Goal: Task Accomplishment & Management: Use online tool/utility

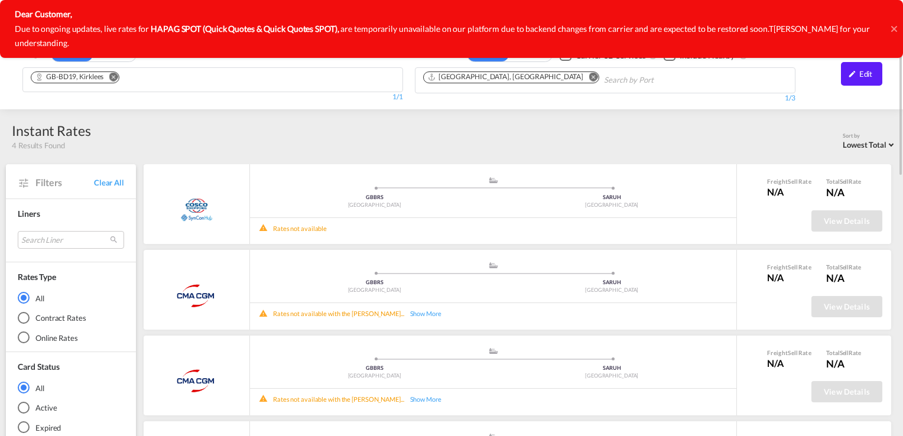
click at [115, 79] on md-icon "Remove" at bounding box center [113, 77] width 9 height 9
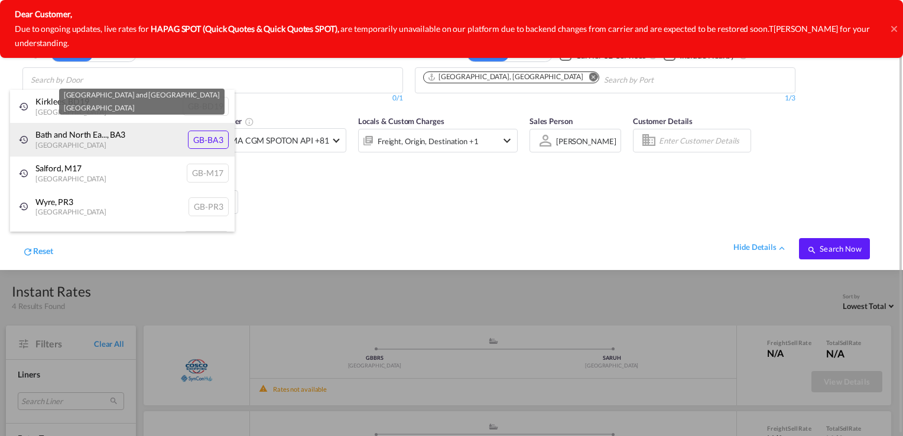
type input "h"
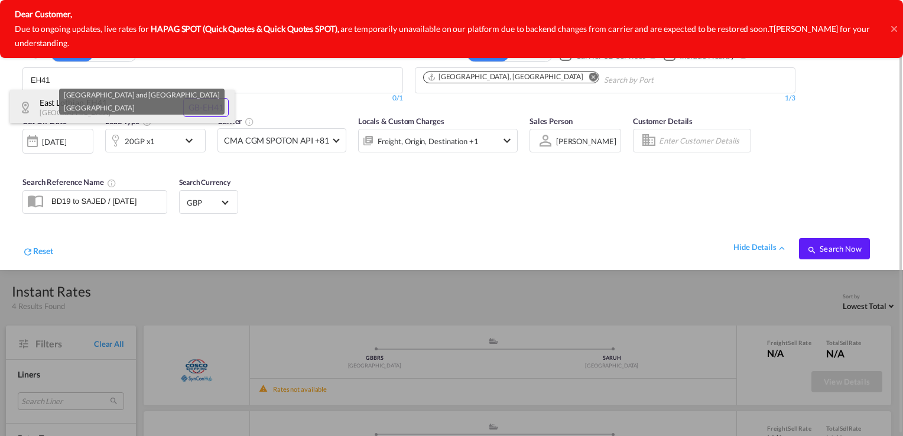
type input "EH41"
click at [48, 104] on div "[GEOGRAPHIC_DATA] [GEOGRAPHIC_DATA]-EH41" at bounding box center [122, 107] width 225 height 35
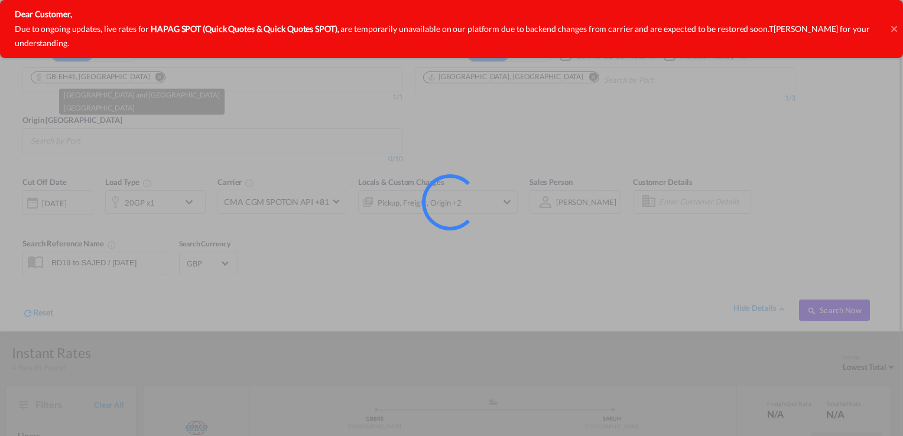
click at [496, 74] on div at bounding box center [451, 218] width 903 height 436
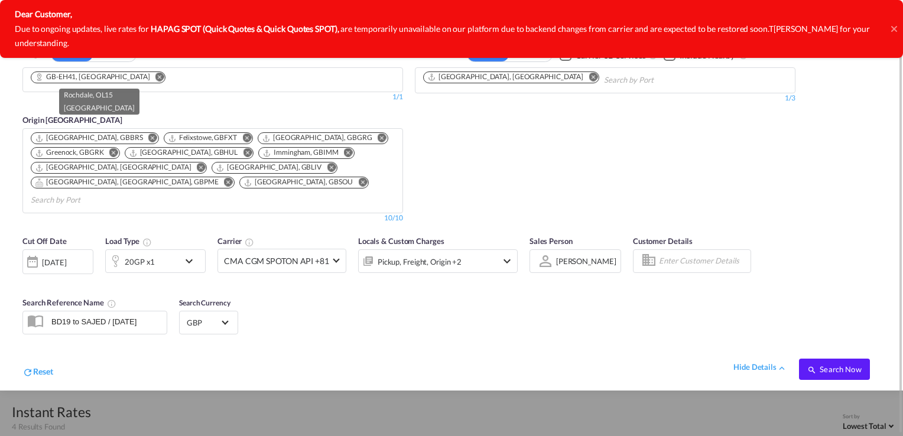
click at [589, 74] on md-icon "Remove" at bounding box center [593, 77] width 9 height 9
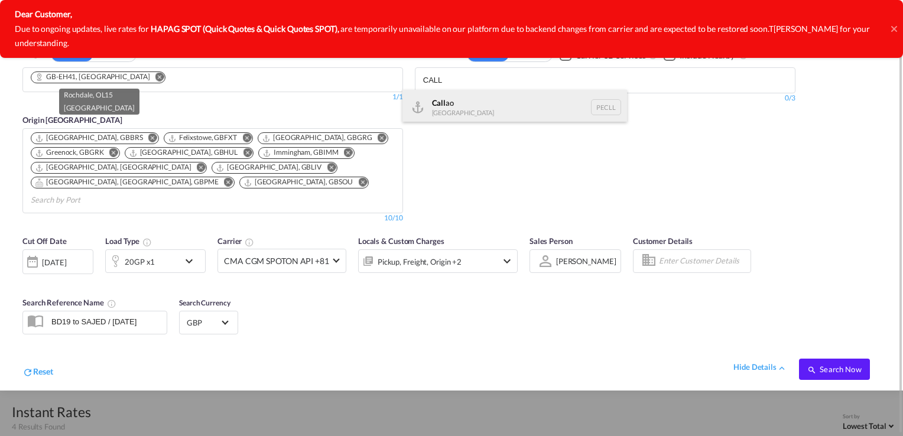
type input "CALL"
click at [456, 105] on div "Call ao [GEOGRAPHIC_DATA] PECLL" at bounding box center [515, 107] width 225 height 35
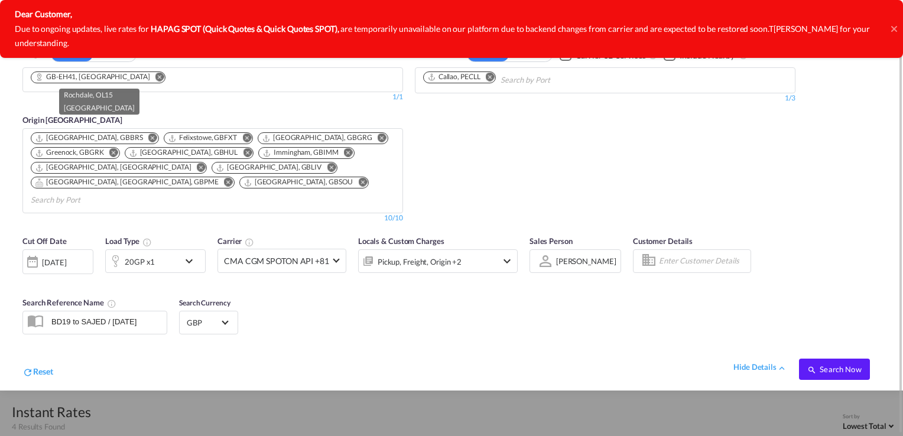
click at [184, 254] on md-icon "icon-chevron-down" at bounding box center [192, 261] width 20 height 14
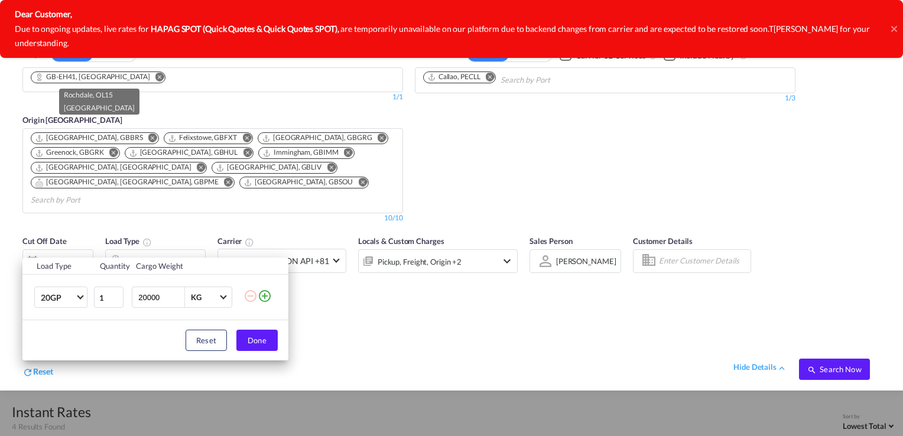
click at [315, 322] on div "Load Type Quantity Cargo Weight 20GP 20GP 40GP 40HC 45HC 20RE 40RE 40HR 20OT 40…" at bounding box center [451, 218] width 903 height 436
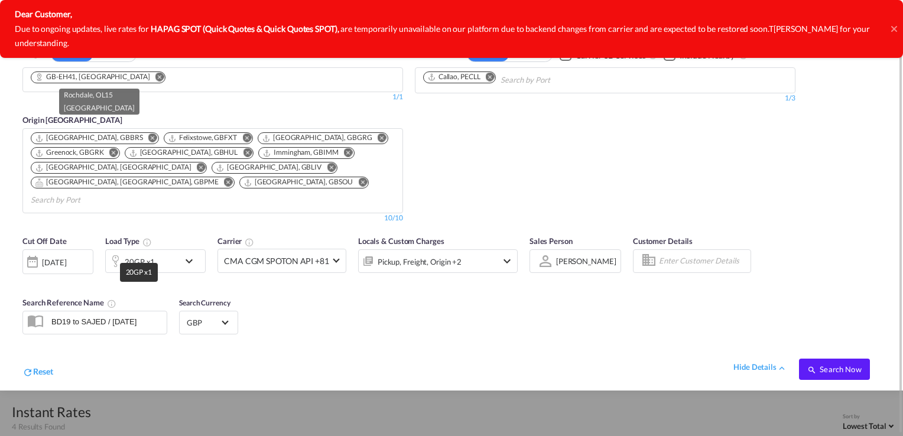
click at [153, 254] on div "20GP x1" at bounding box center [140, 262] width 30 height 17
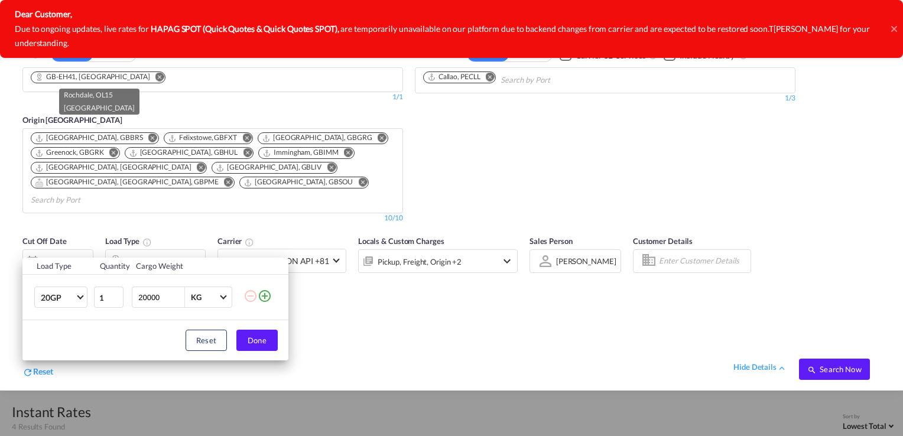
click at [87, 294] on td "20GP 20GP 40GP 40HC 45HC 20RE 40RE 40HR 20OT 40OT 20FR 40FR 40NR 20NR 45S 20TK …" at bounding box center [57, 298] width 70 height 46
click at [82, 294] on span "Choose: \a20GP" at bounding box center [80, 296] width 7 height 7
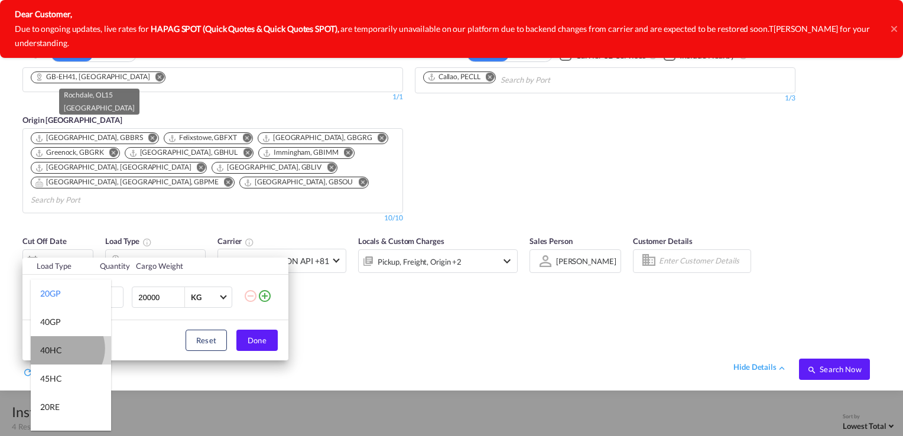
click at [63, 349] on md-option "40HC" at bounding box center [71, 350] width 80 height 28
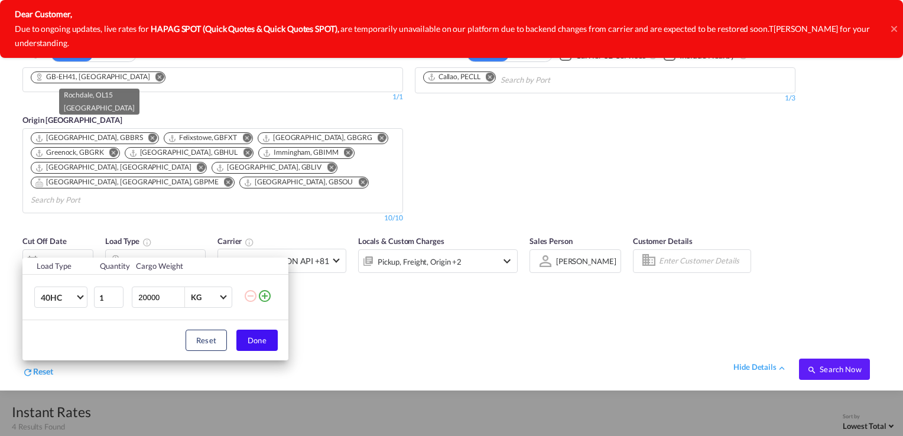
click at [272, 343] on button "Done" at bounding box center [256, 340] width 41 height 21
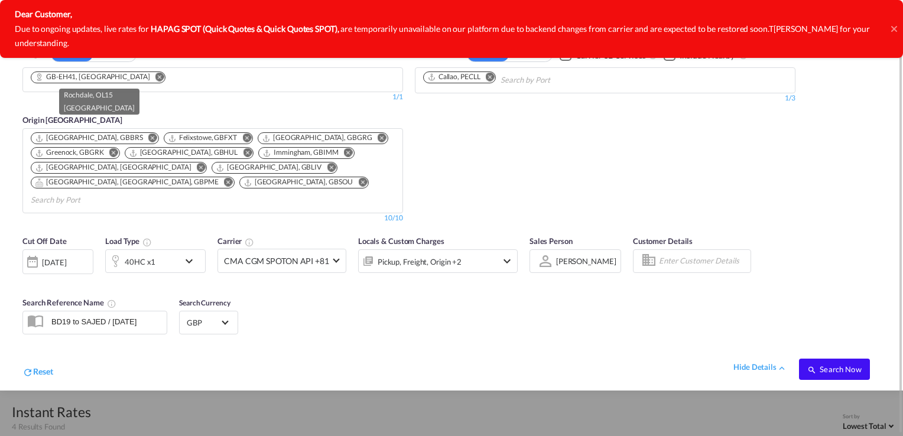
click at [818, 359] on button "Search Now" at bounding box center [834, 369] width 71 height 21
